Goal: Transaction & Acquisition: Purchase product/service

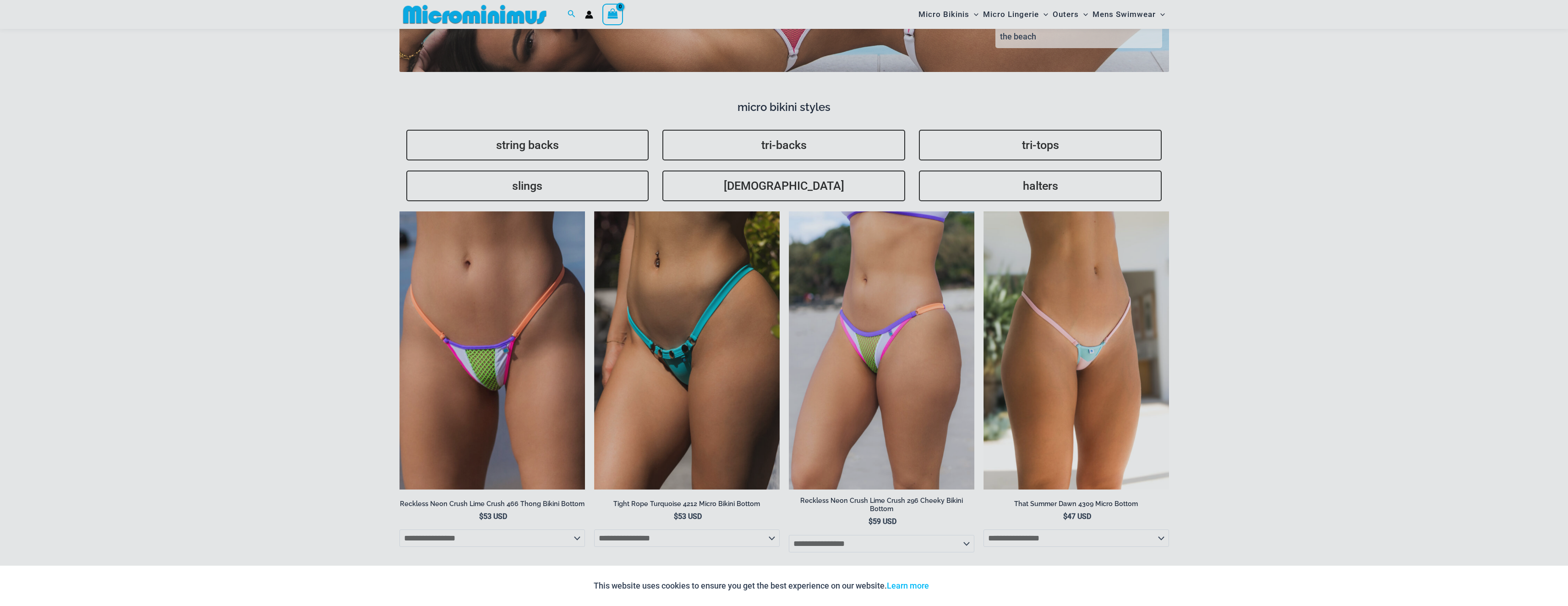
scroll to position [2631, 0]
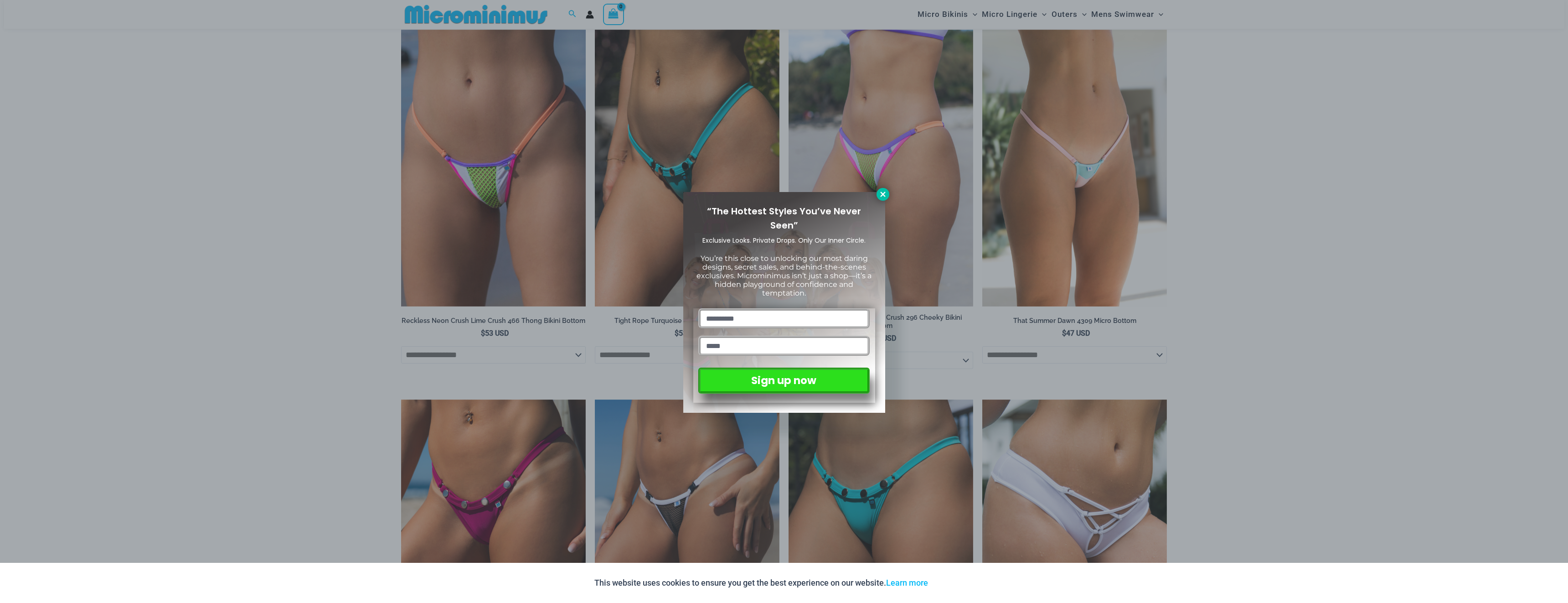
click at [884, 192] on icon at bounding box center [883, 194] width 8 height 8
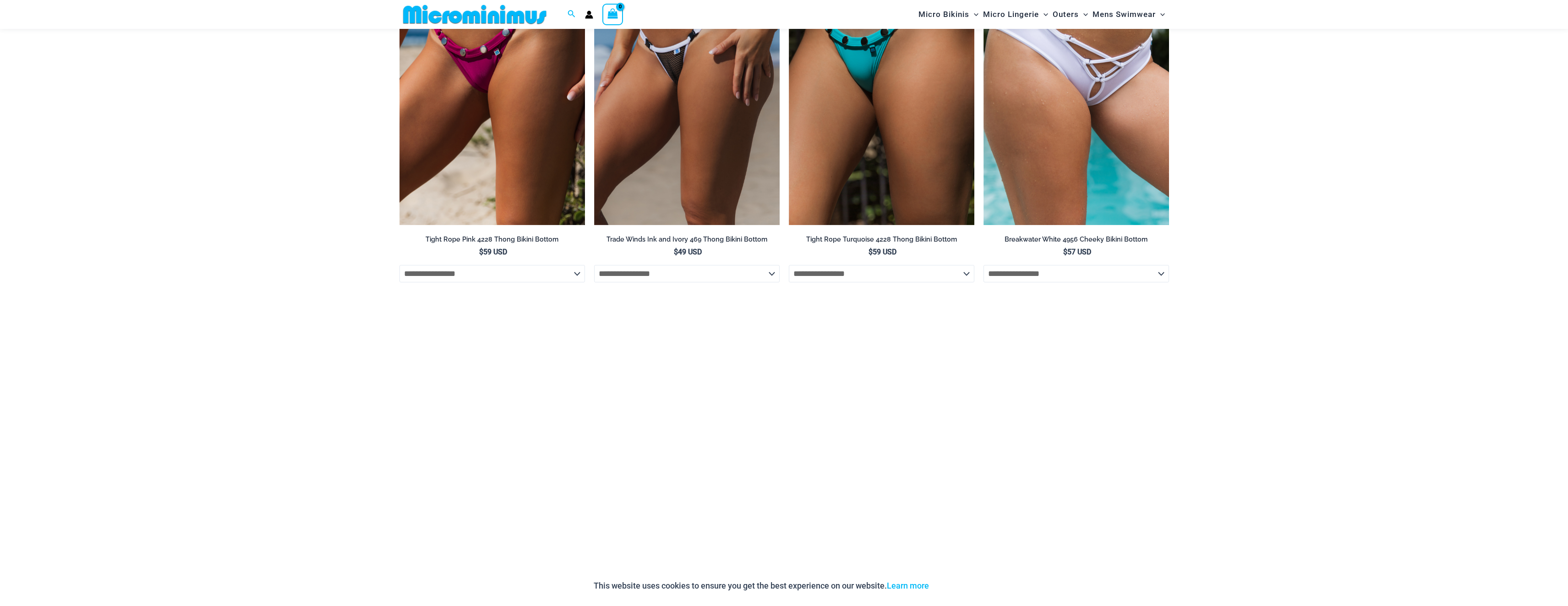
scroll to position [3085, 0]
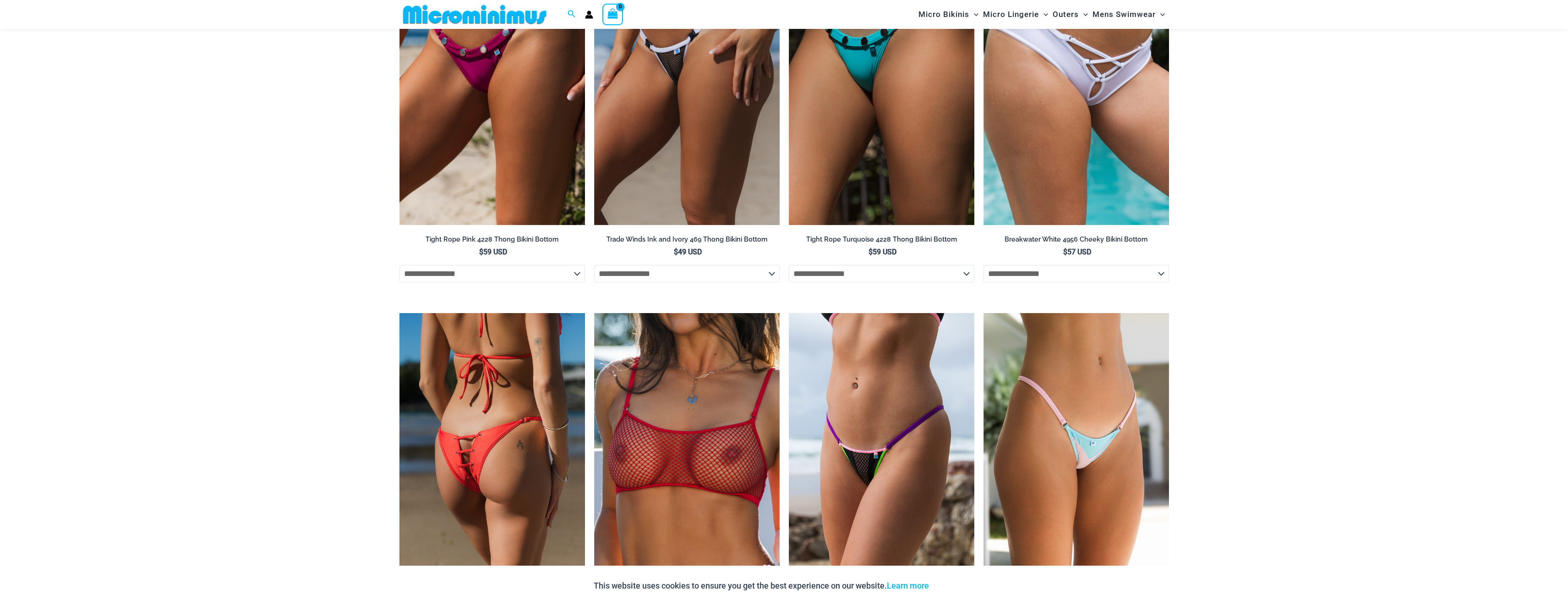
click at [571, 363] on img at bounding box center [492, 452] width 185 height 279
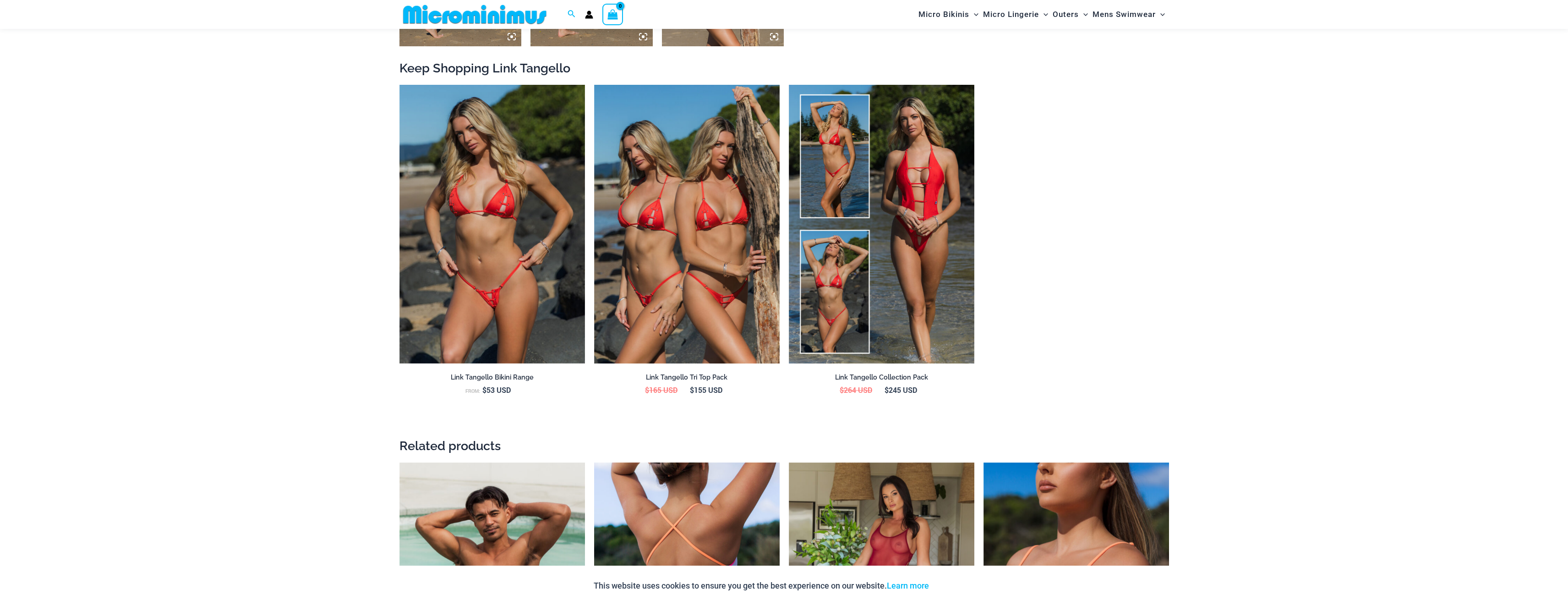
scroll to position [1000, 0]
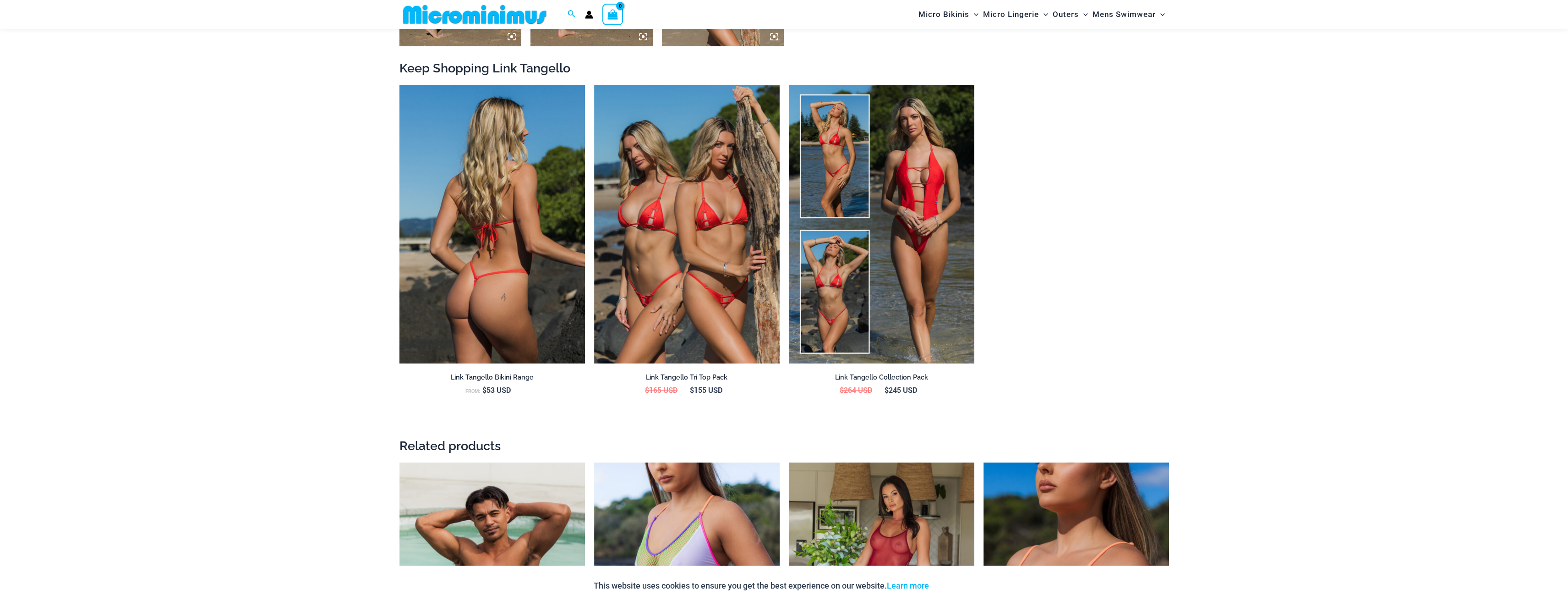
click at [502, 249] on img at bounding box center [492, 224] width 185 height 279
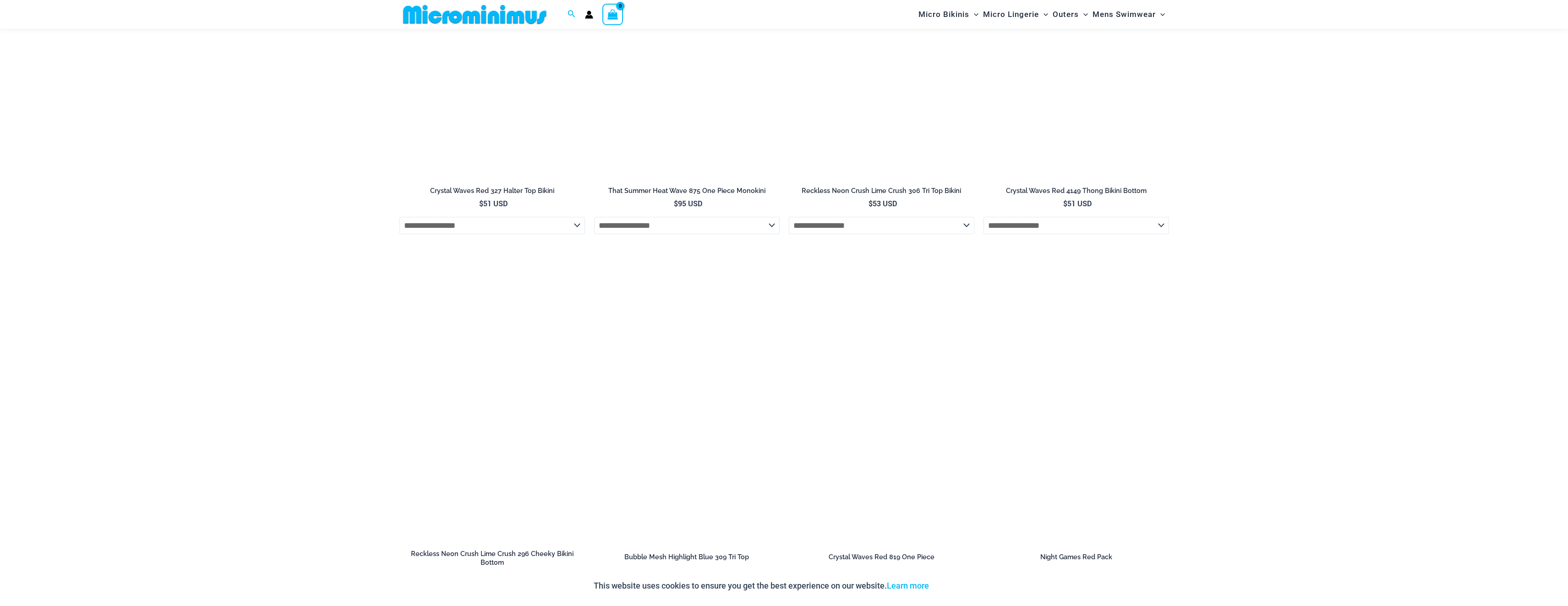
scroll to position [3082, 0]
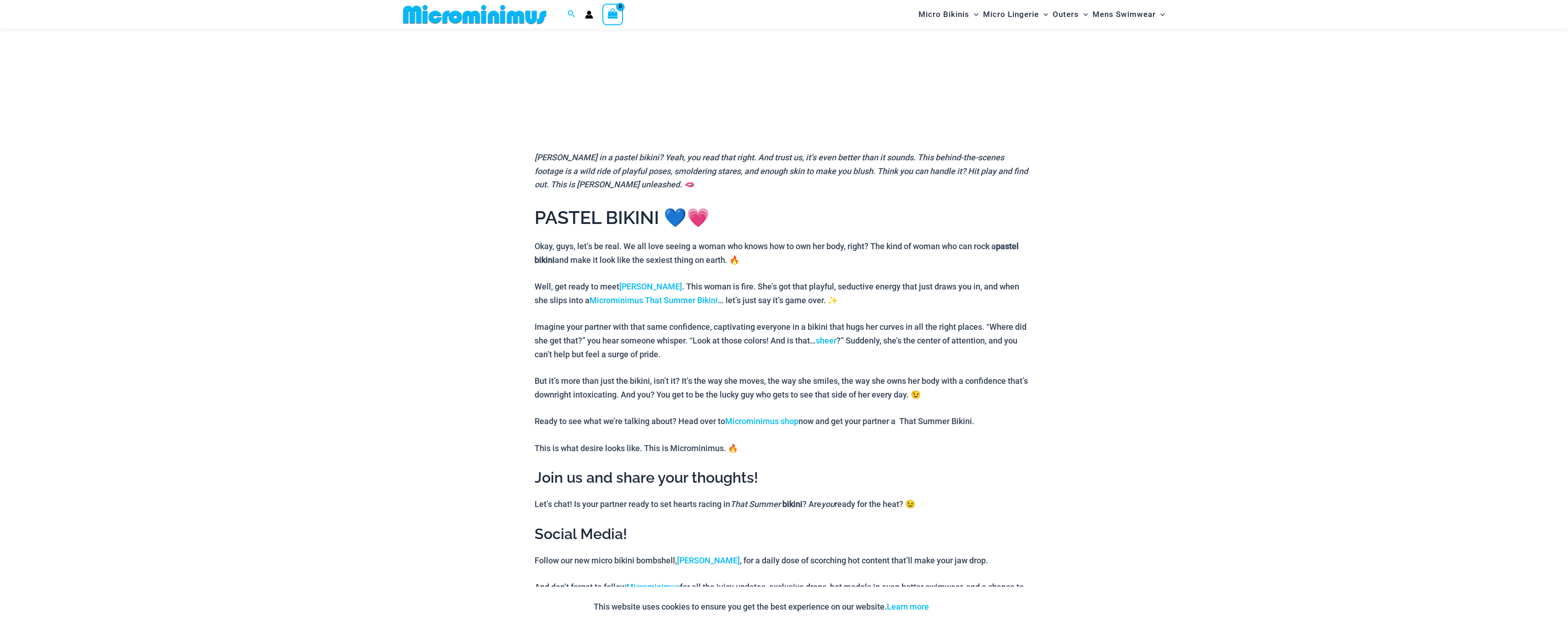
scroll to position [274, 0]
